Goal: Information Seeking & Learning: Learn about a topic

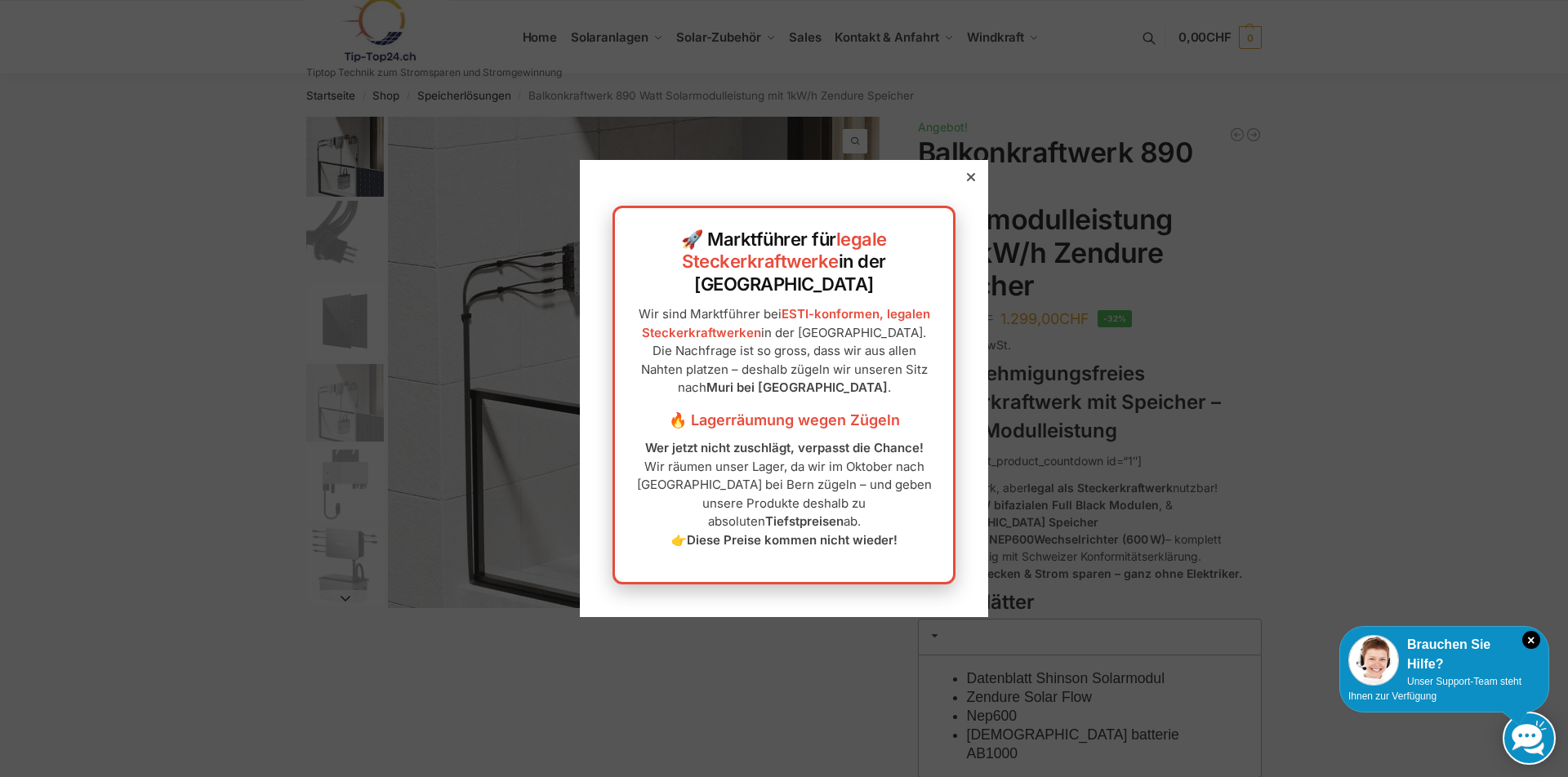
click at [963, 184] on div at bounding box center [970, 177] width 14 height 14
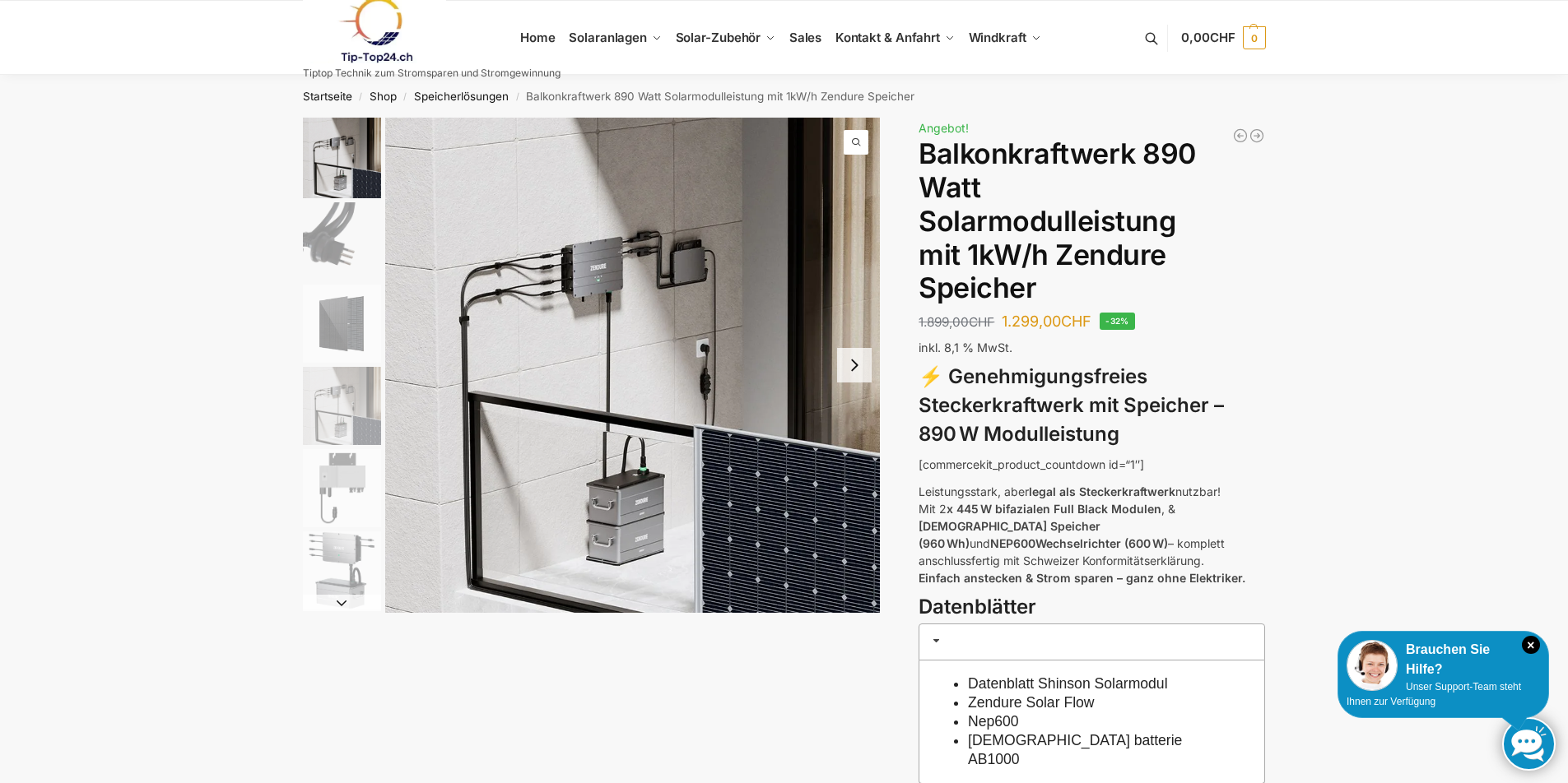
click at [860, 365] on button "Next slide" at bounding box center [854, 365] width 35 height 35
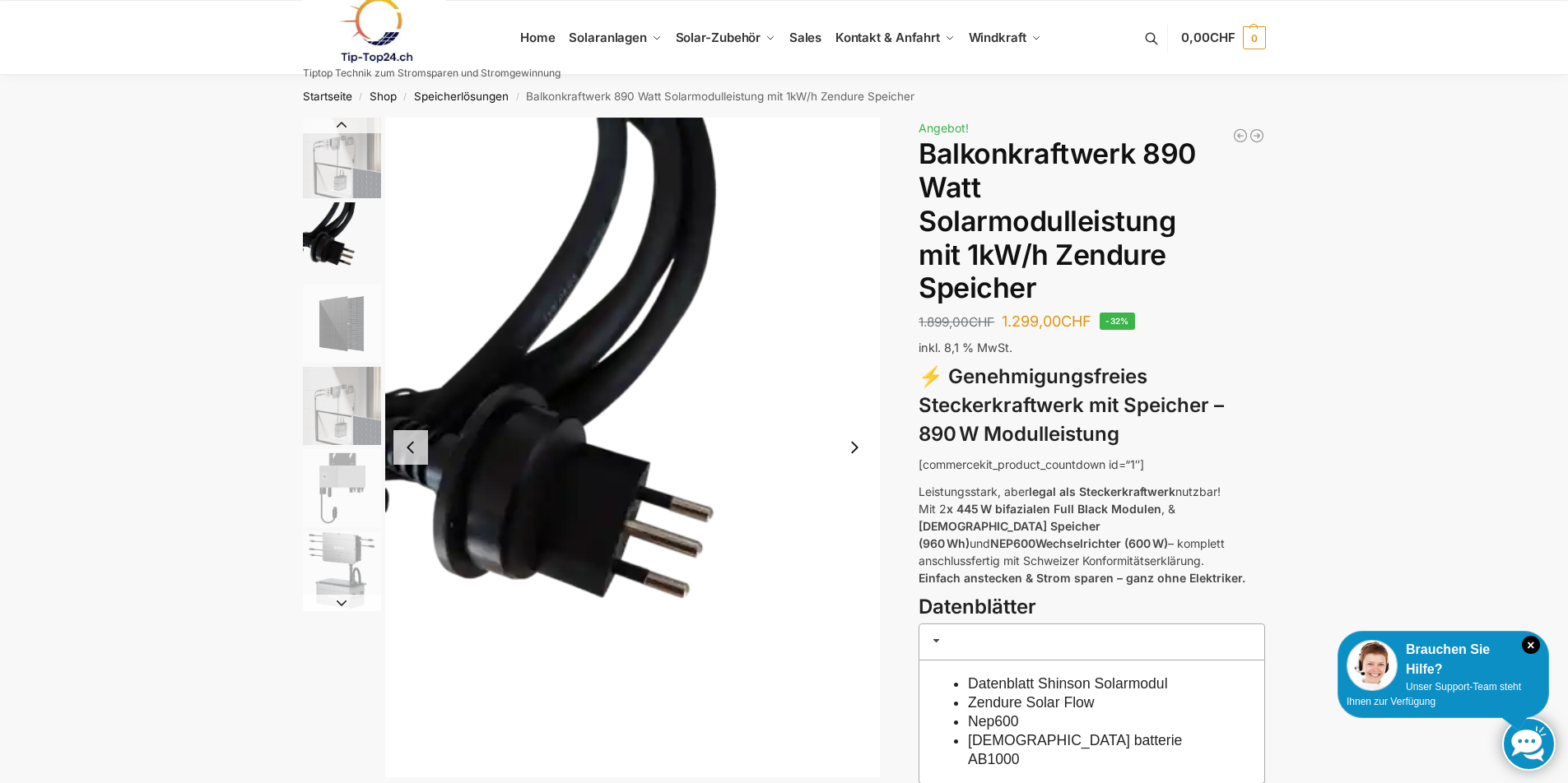
click at [848, 445] on button "Next slide" at bounding box center [854, 448] width 35 height 35
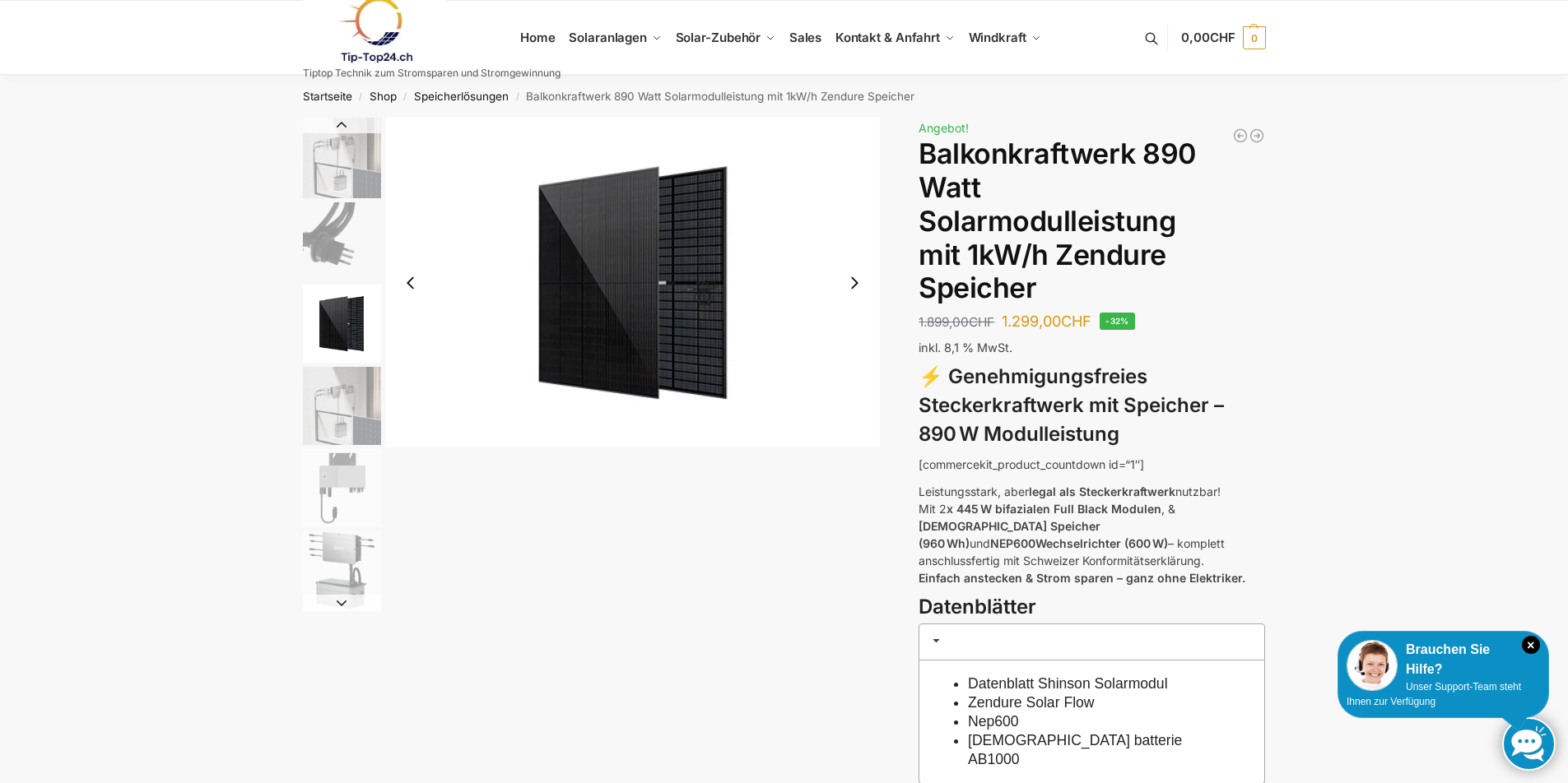
click at [849, 445] on img "3 / 6" at bounding box center [633, 282] width 495 height 330
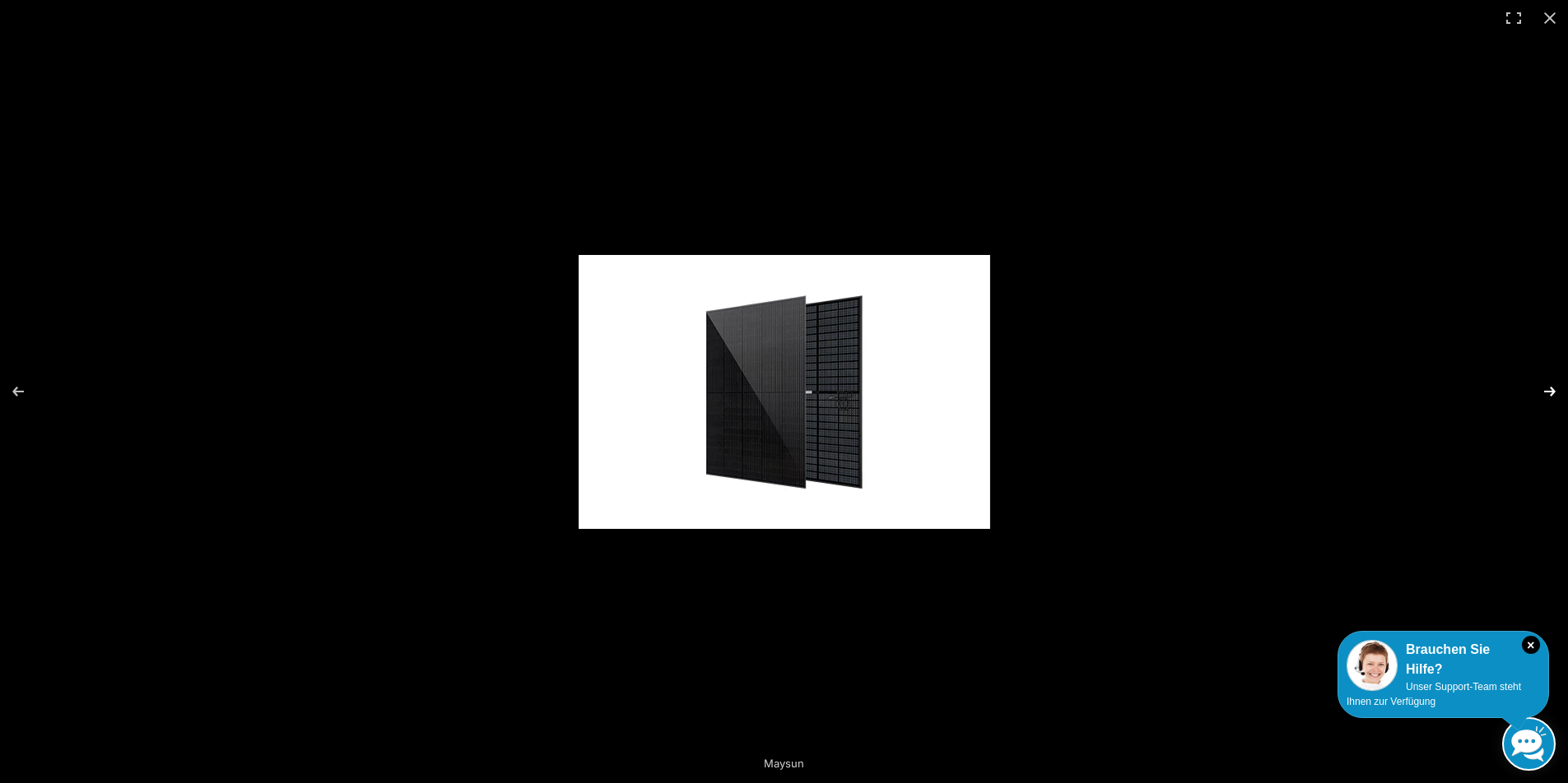
click at [1542, 387] on button "Next (arrow right)" at bounding box center [1539, 391] width 58 height 82
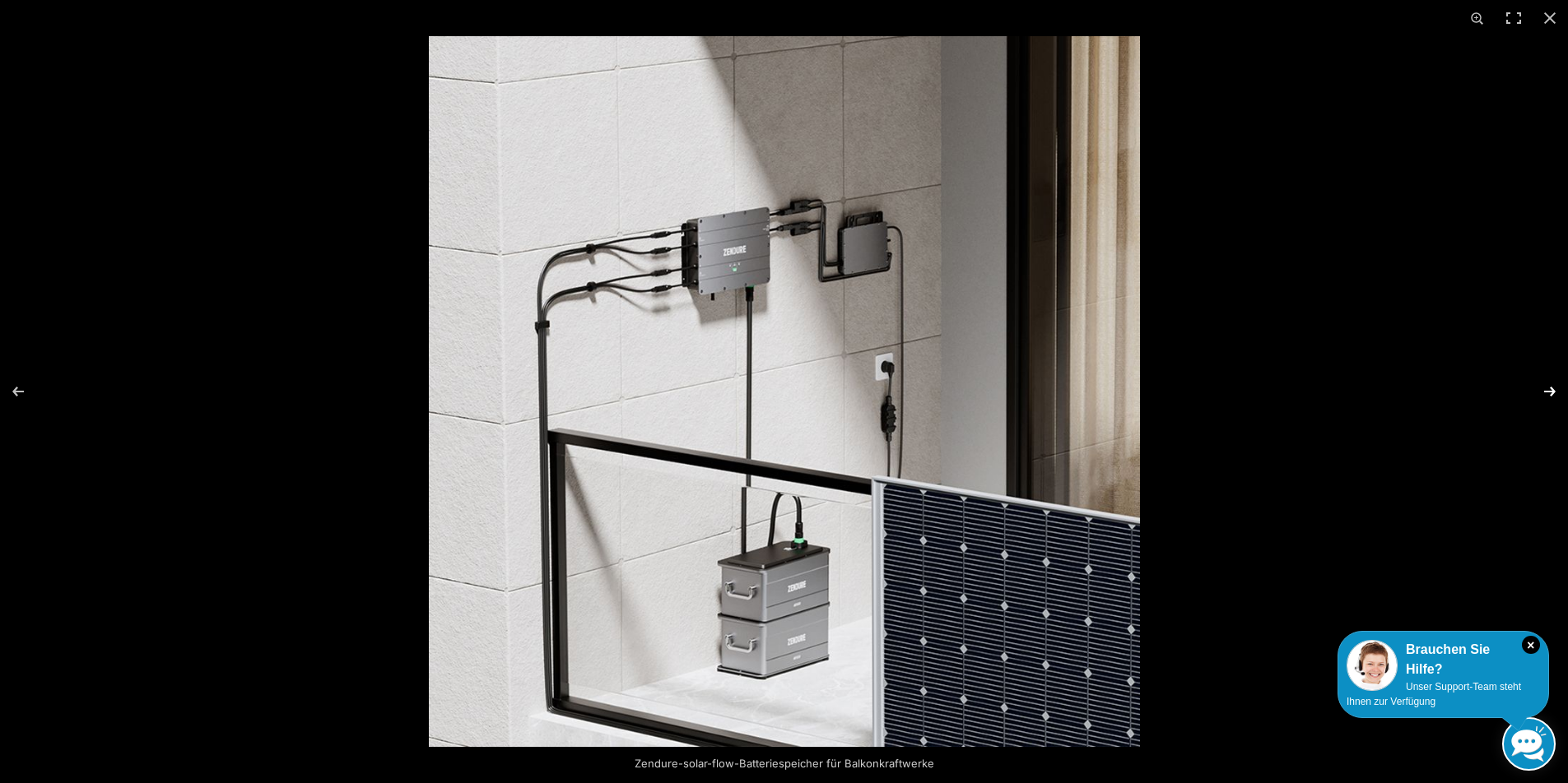
click at [1542, 387] on button "Next (arrow right)" at bounding box center [1539, 391] width 58 height 82
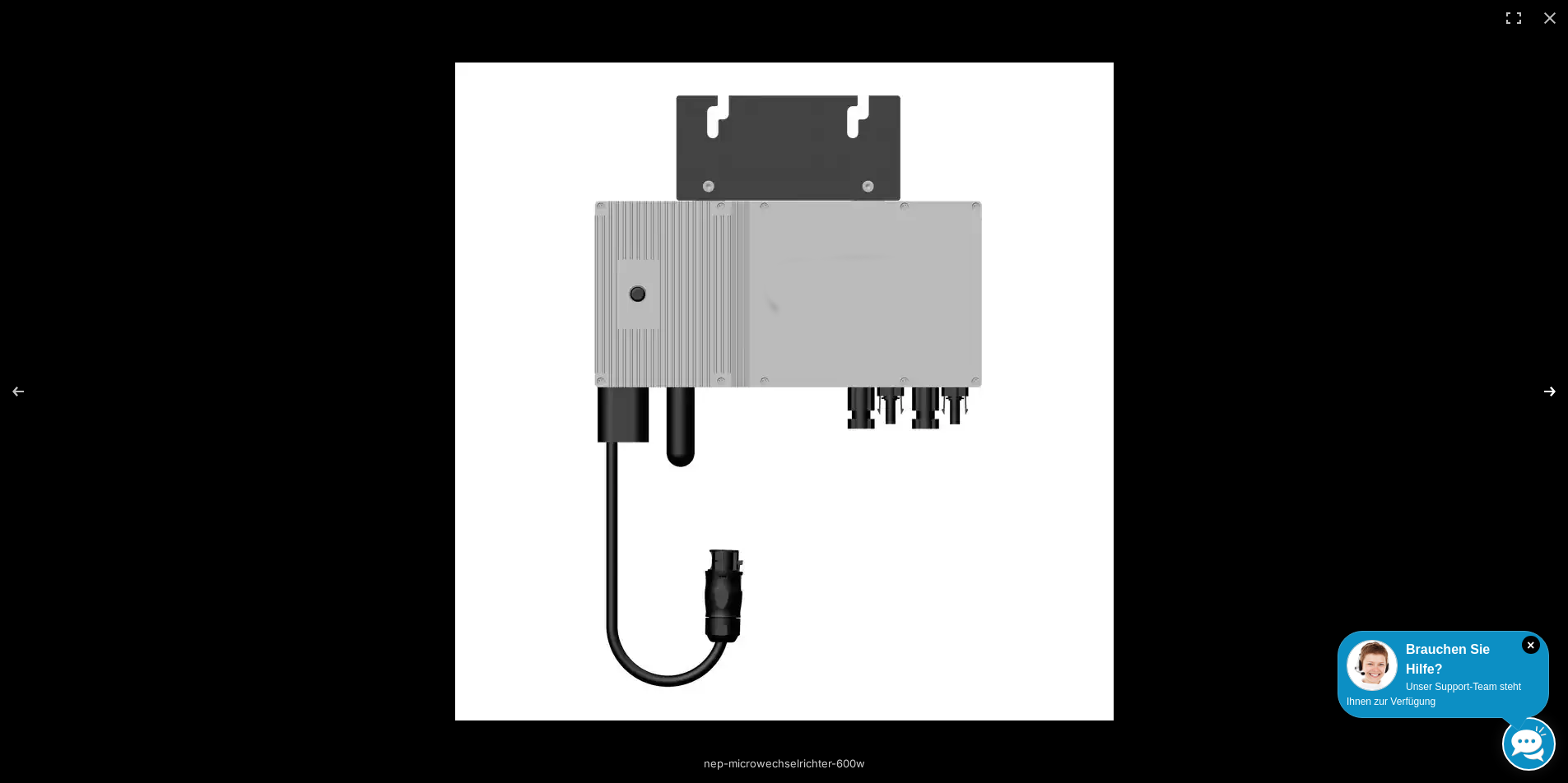
click at [1542, 387] on button "Next (arrow right)" at bounding box center [1539, 391] width 58 height 82
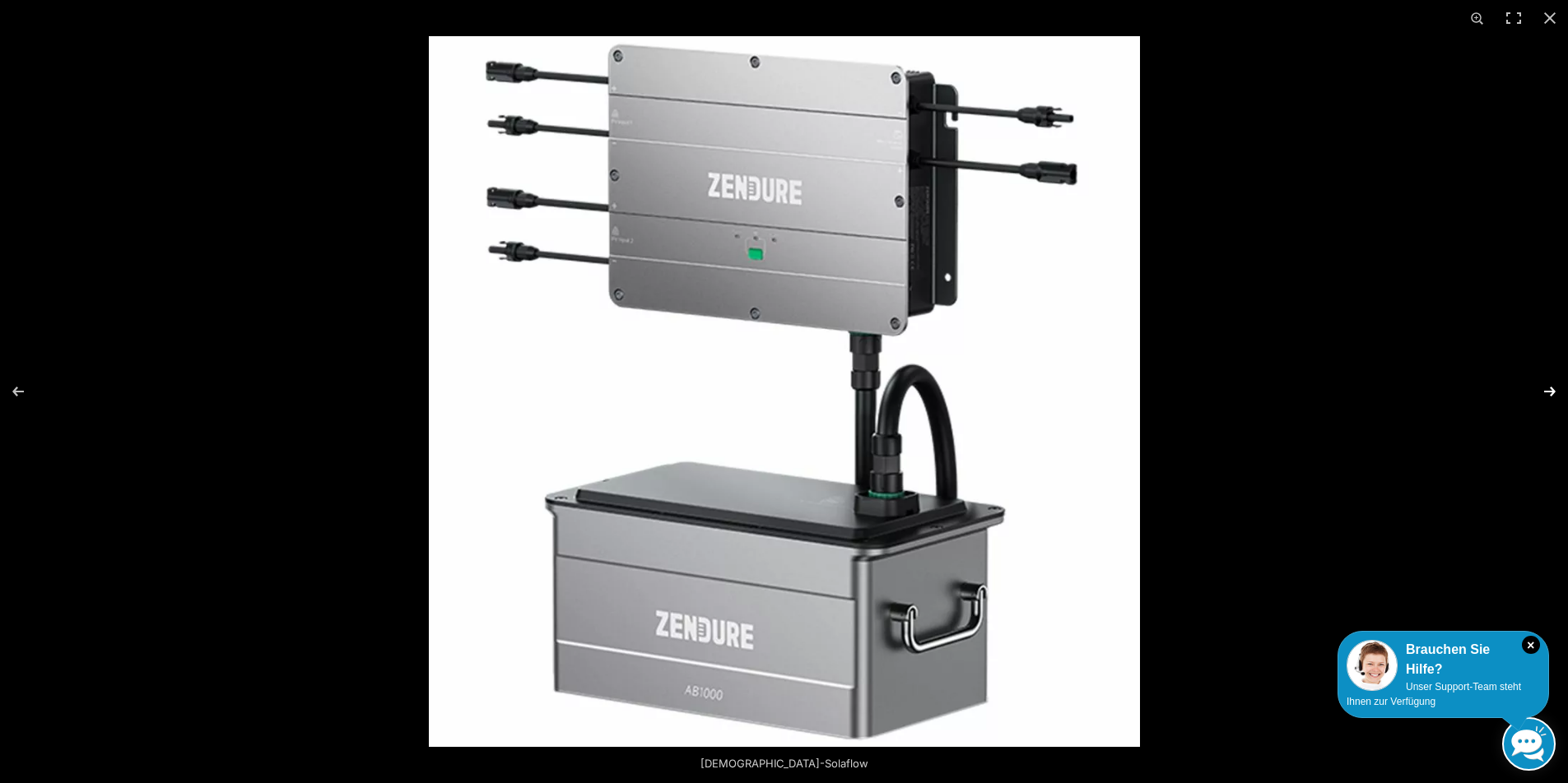
click at [1553, 382] on button "Next (arrow right)" at bounding box center [1539, 391] width 58 height 82
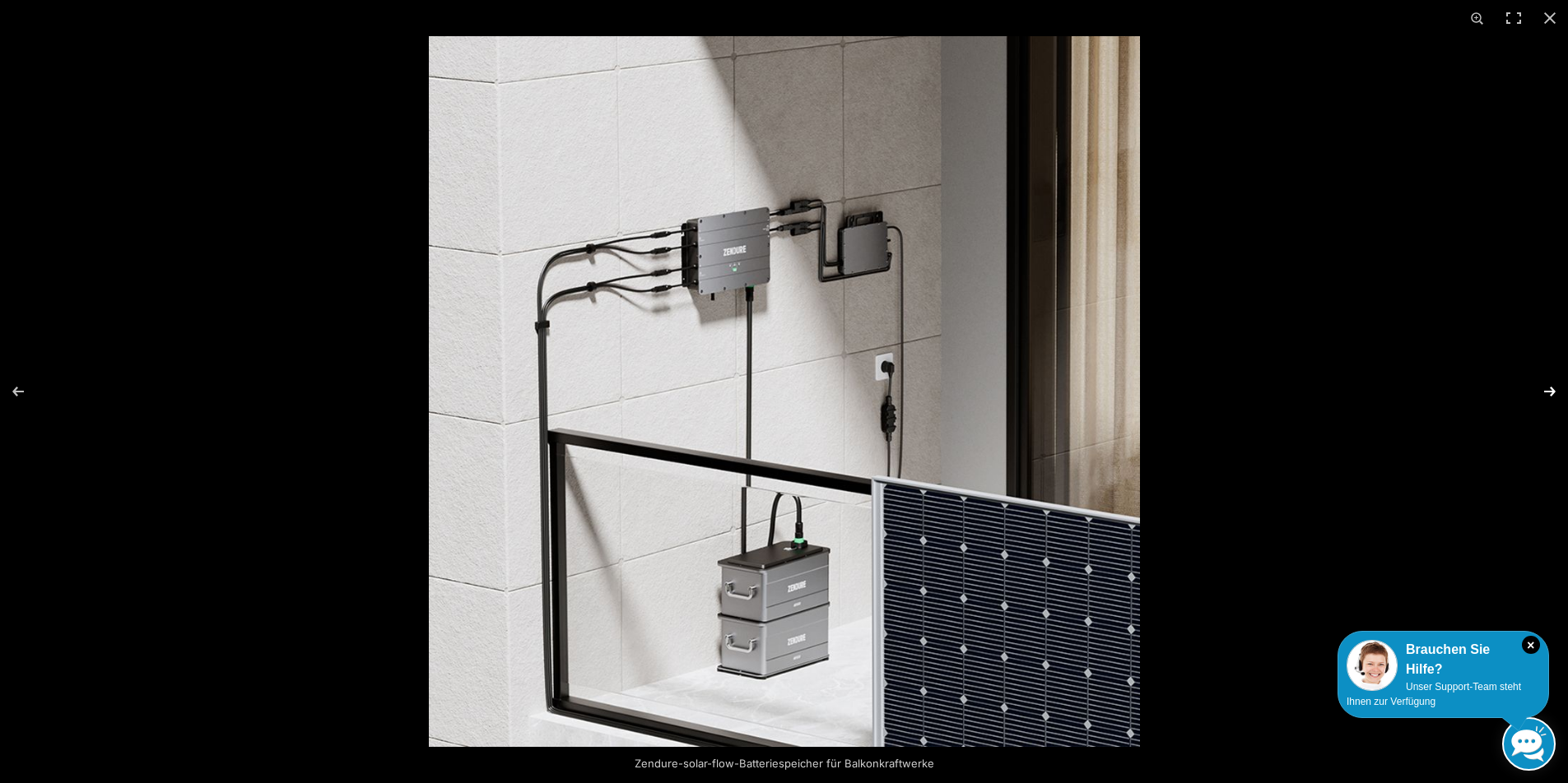
click at [1554, 388] on button "Next (arrow right)" at bounding box center [1539, 391] width 58 height 82
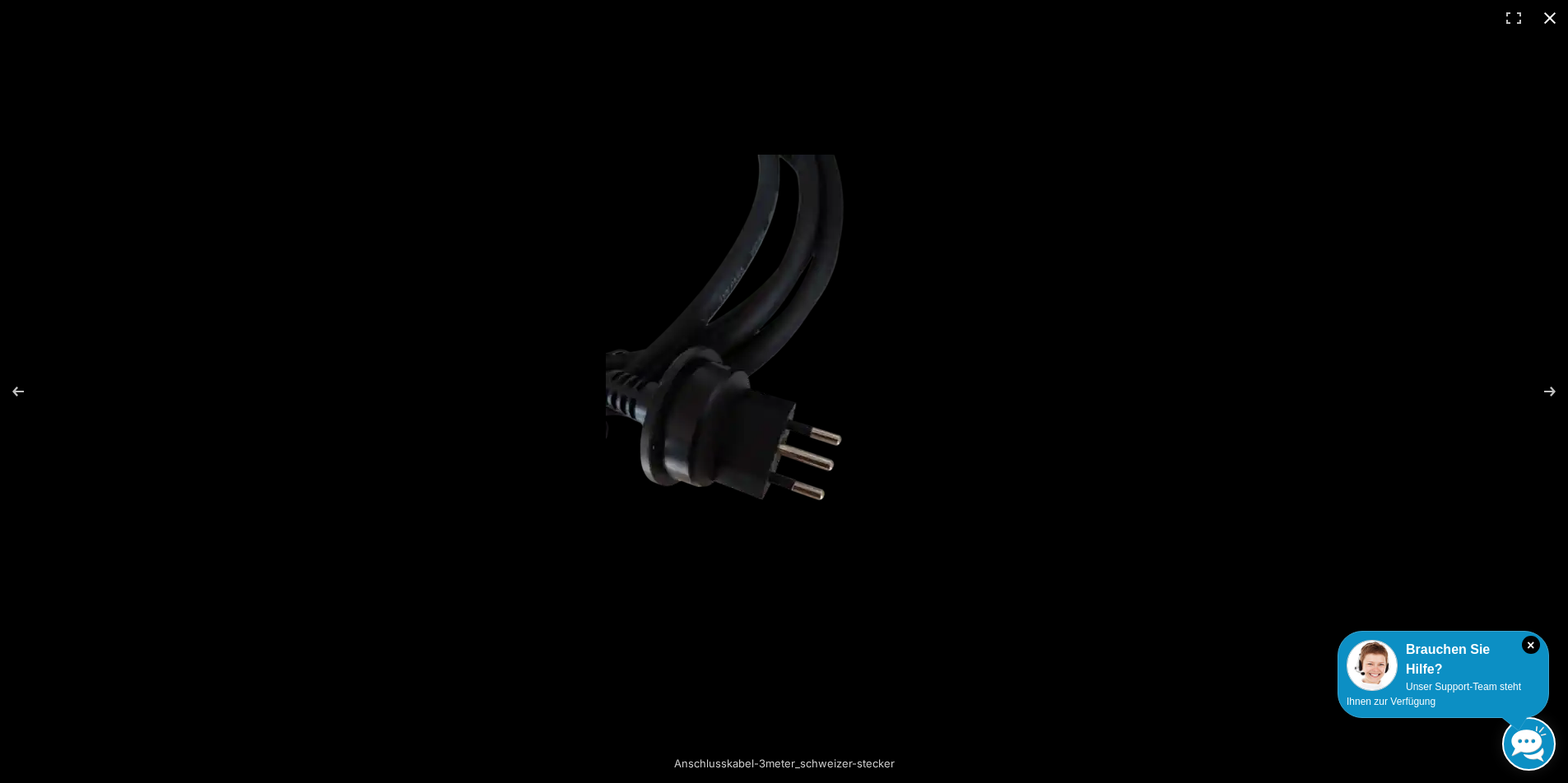
click at [1546, 16] on button "Close (Esc)" at bounding box center [1550, 18] width 37 height 37
